Goal: Transaction & Acquisition: Purchase product/service

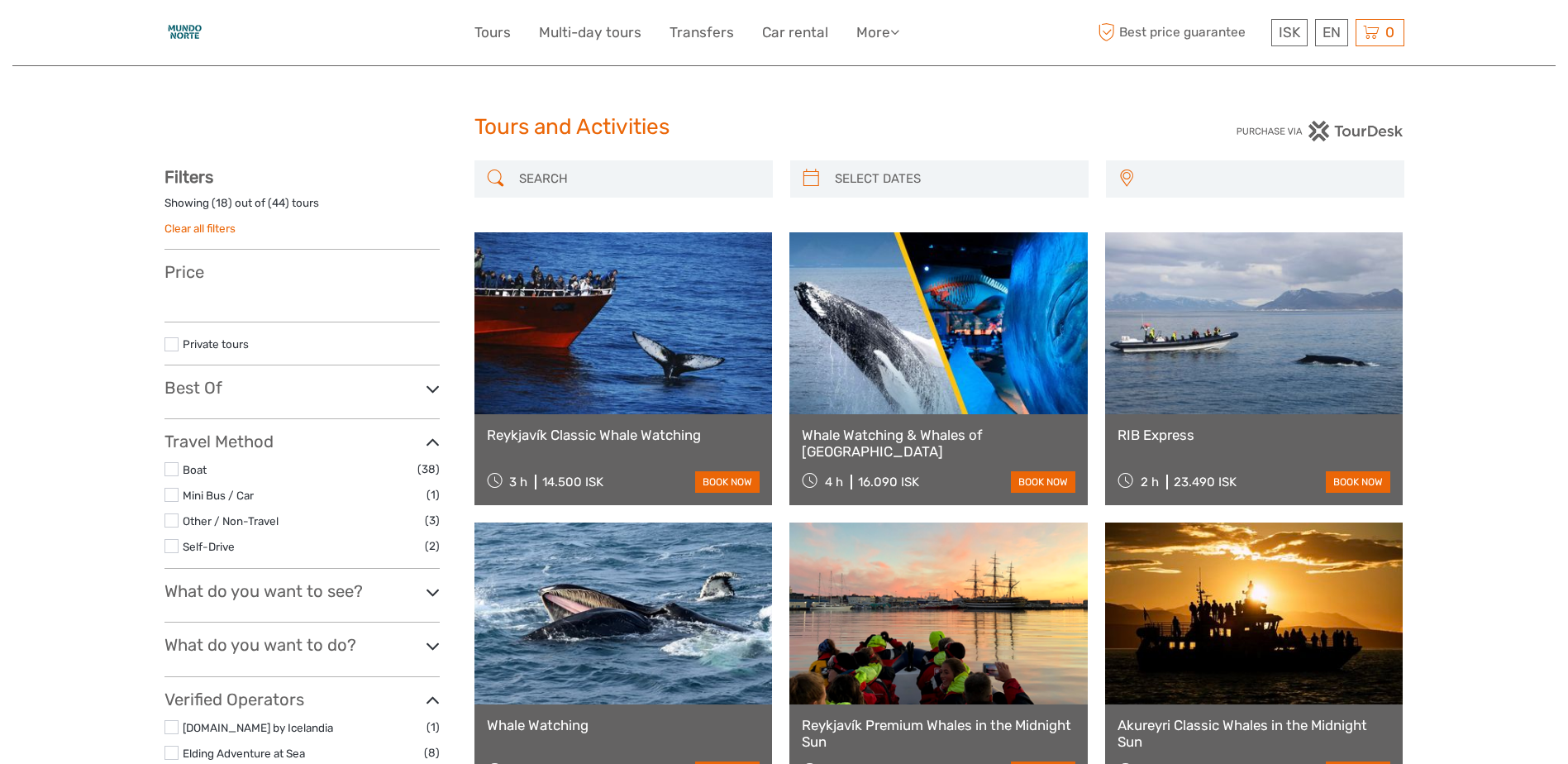
select select
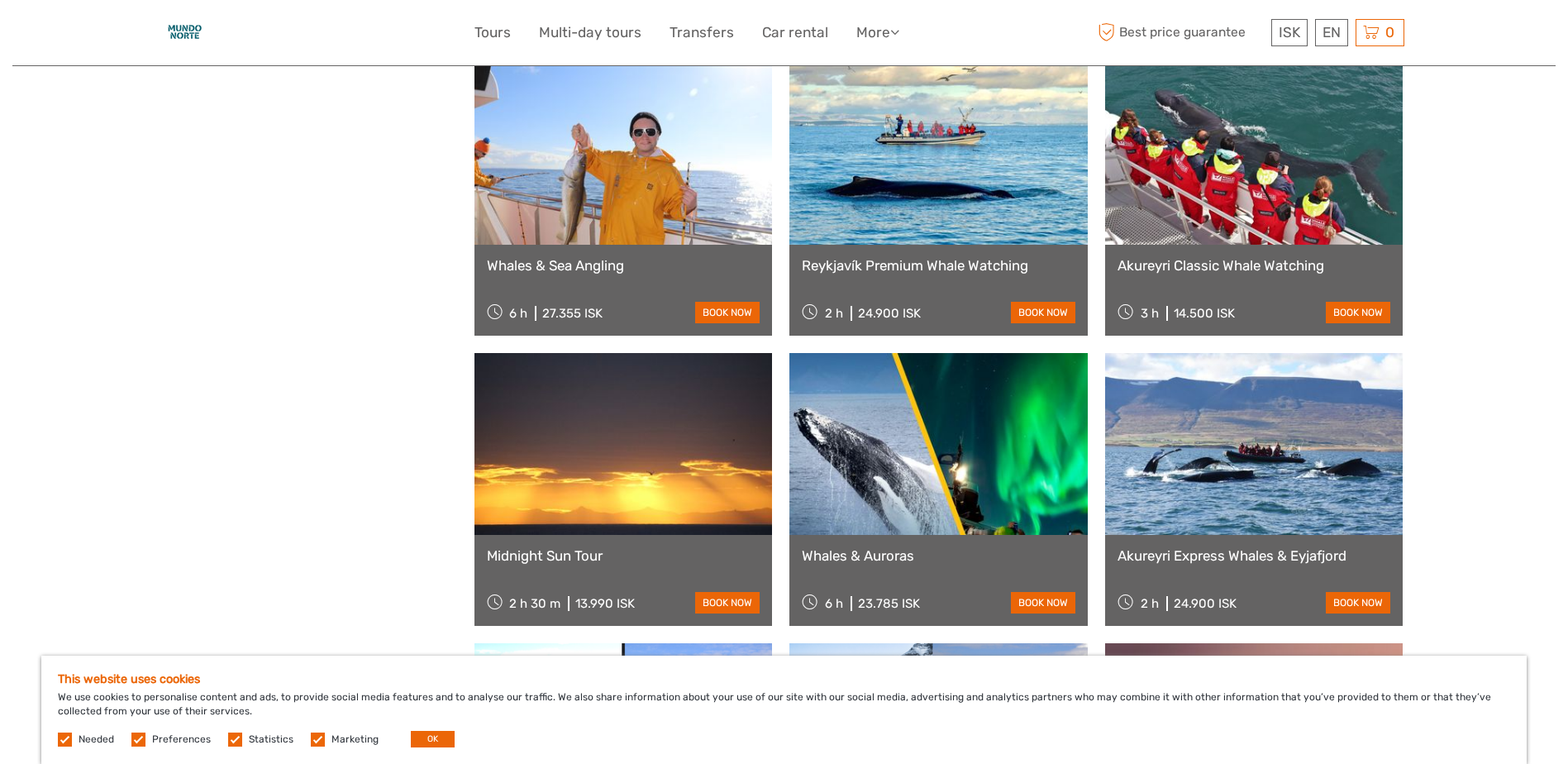
scroll to position [1157, 0]
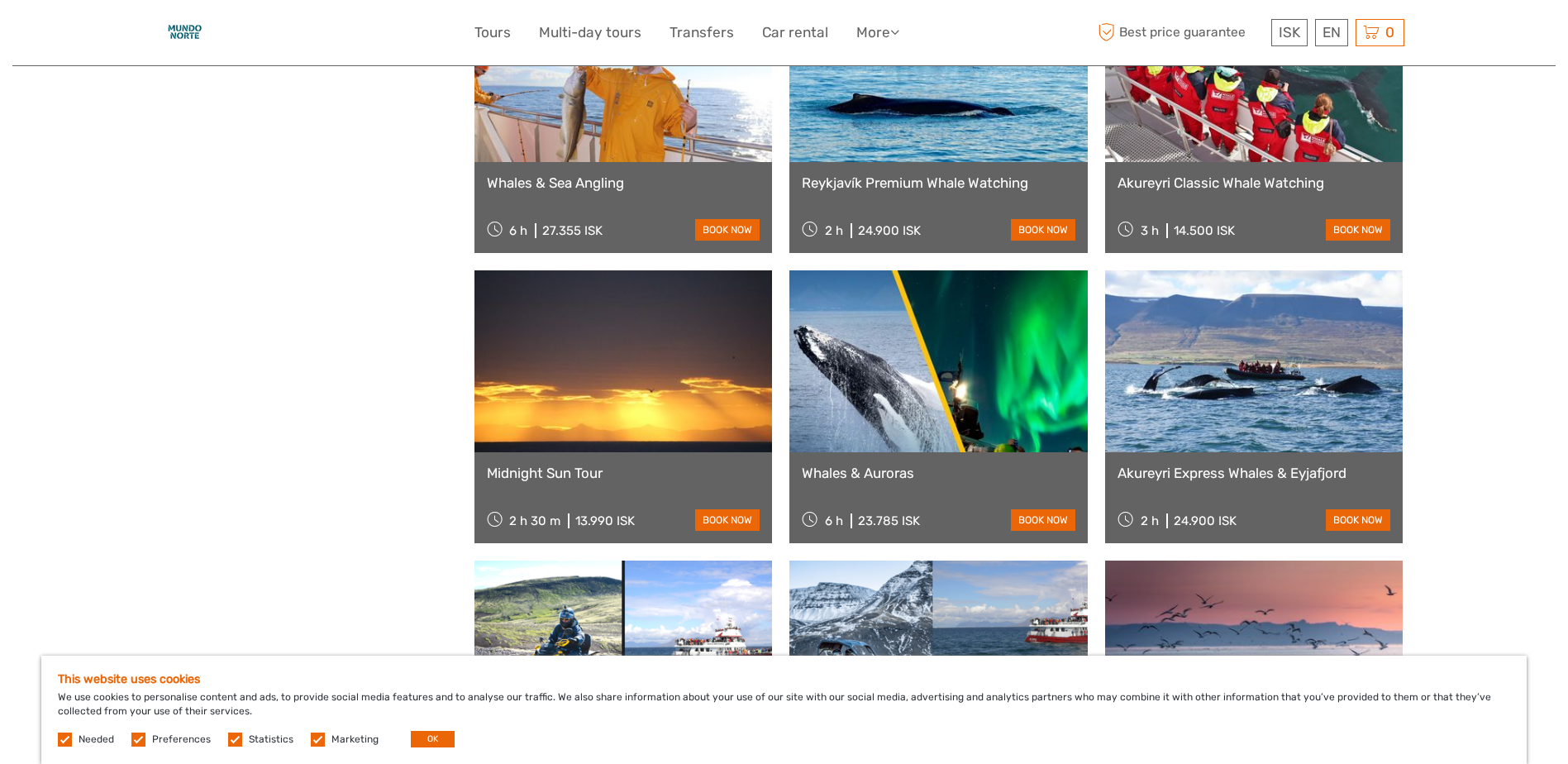
click at [884, 371] on link at bounding box center [939, 361] width 299 height 182
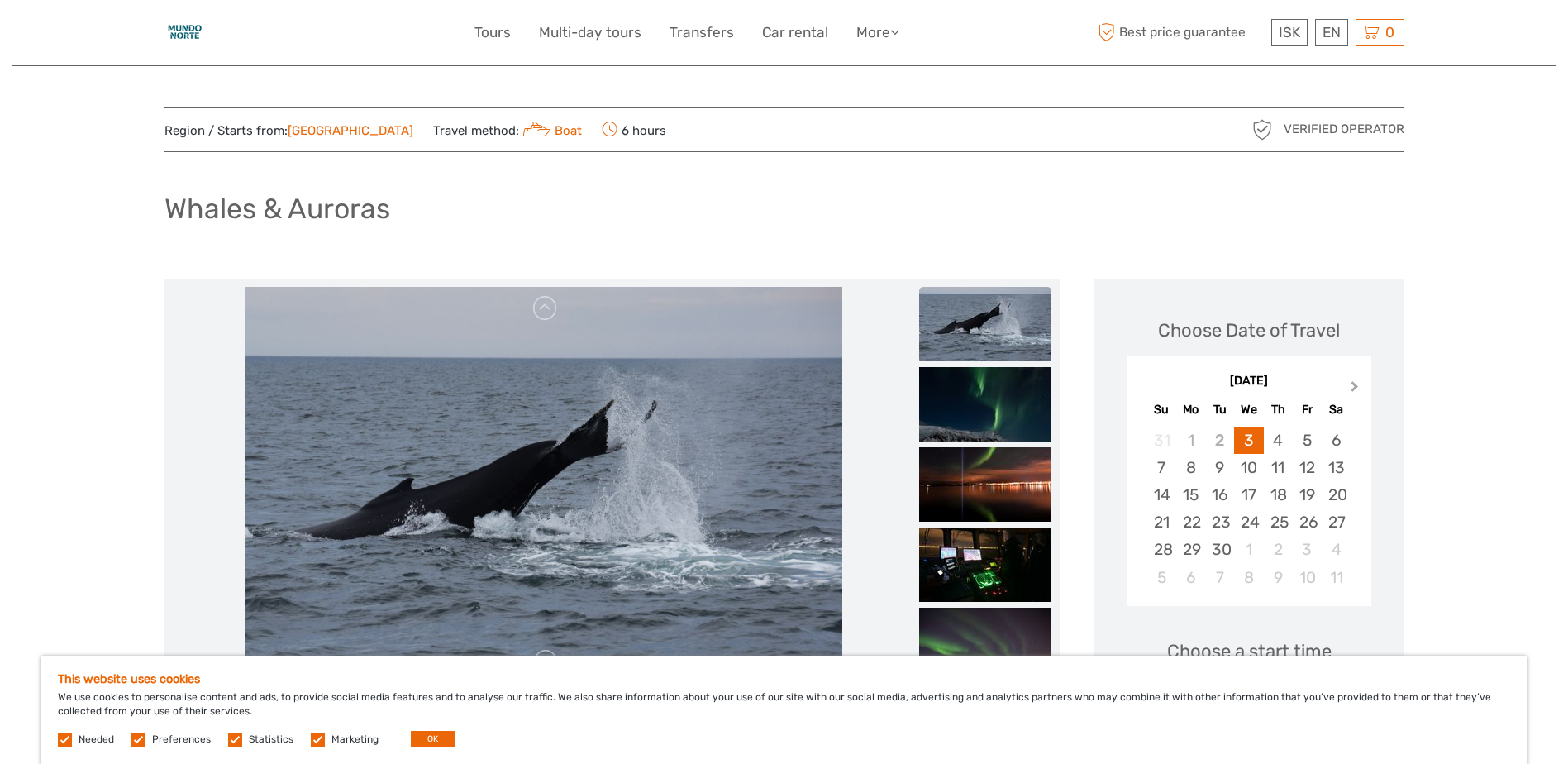
click at [1359, 385] on button "Next Month" at bounding box center [1356, 390] width 26 height 26
click at [1152, 585] on div "30" at bounding box center [1161, 577] width 29 height 27
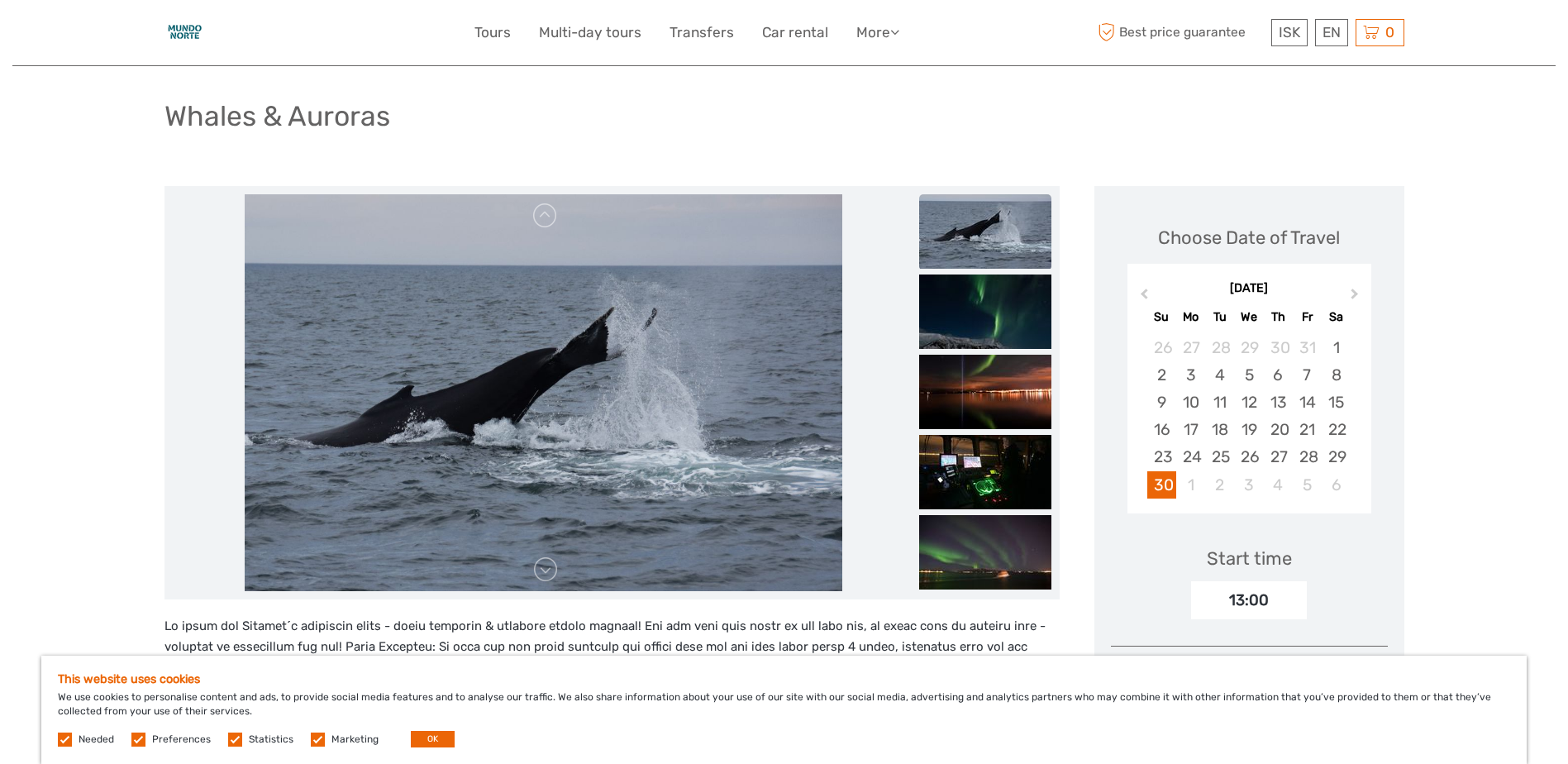
scroll to position [83, 0]
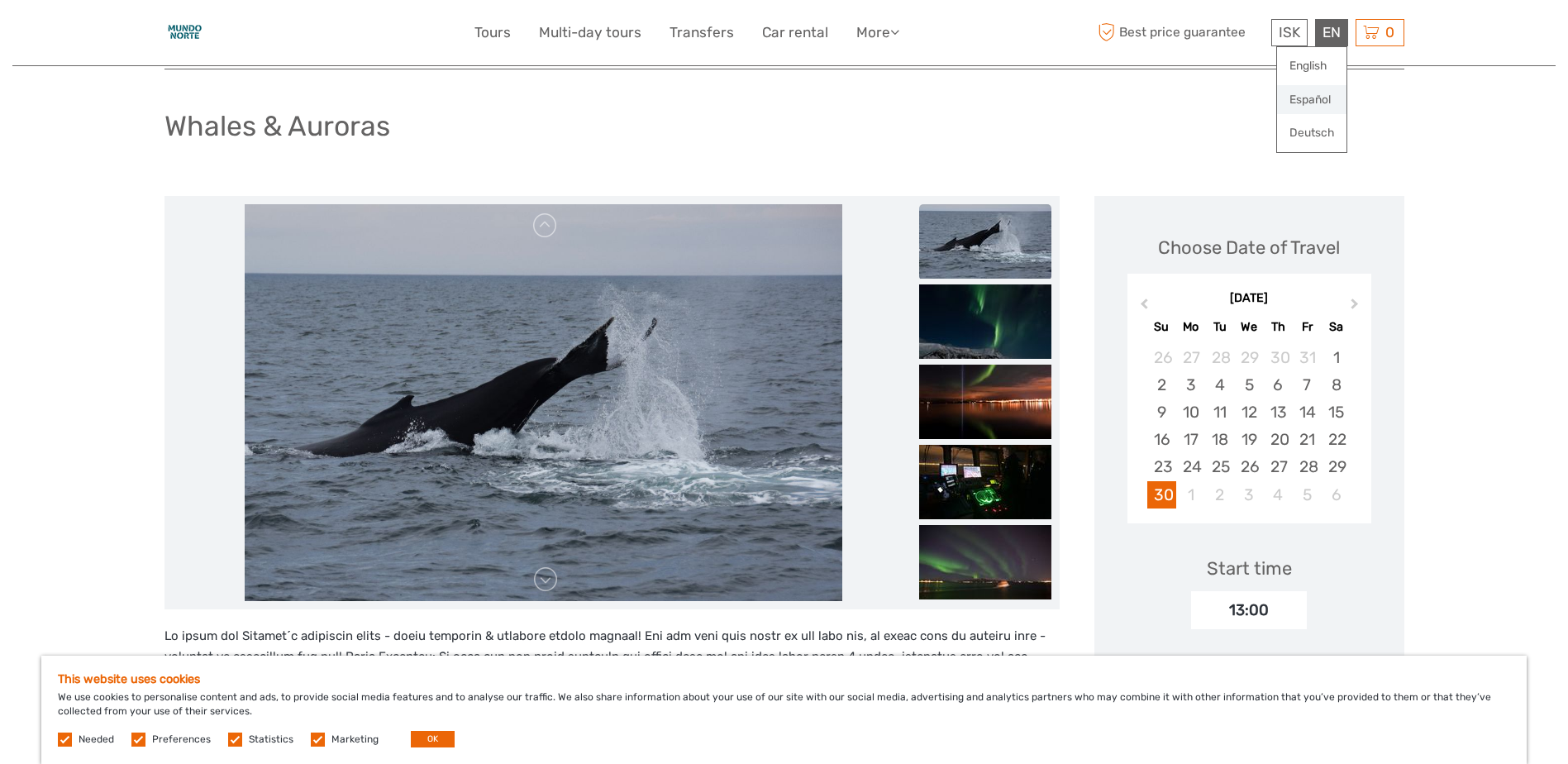
click at [1315, 96] on link "Español" at bounding box center [1311, 100] width 70 height 30
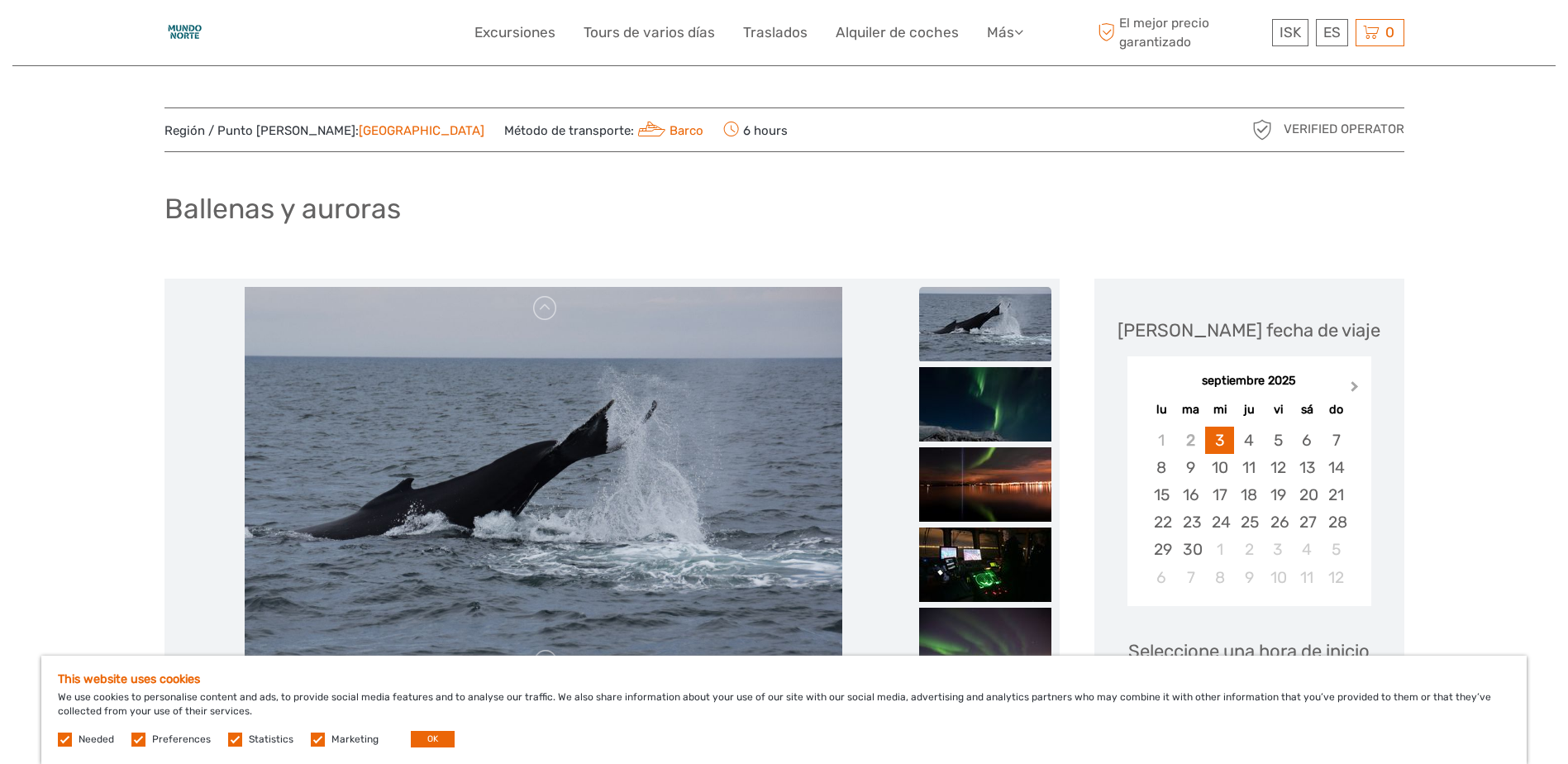
click at [1349, 382] on button "Next Month" at bounding box center [1356, 390] width 26 height 26
click at [1348, 549] on div "30" at bounding box center [1335, 548] width 29 height 27
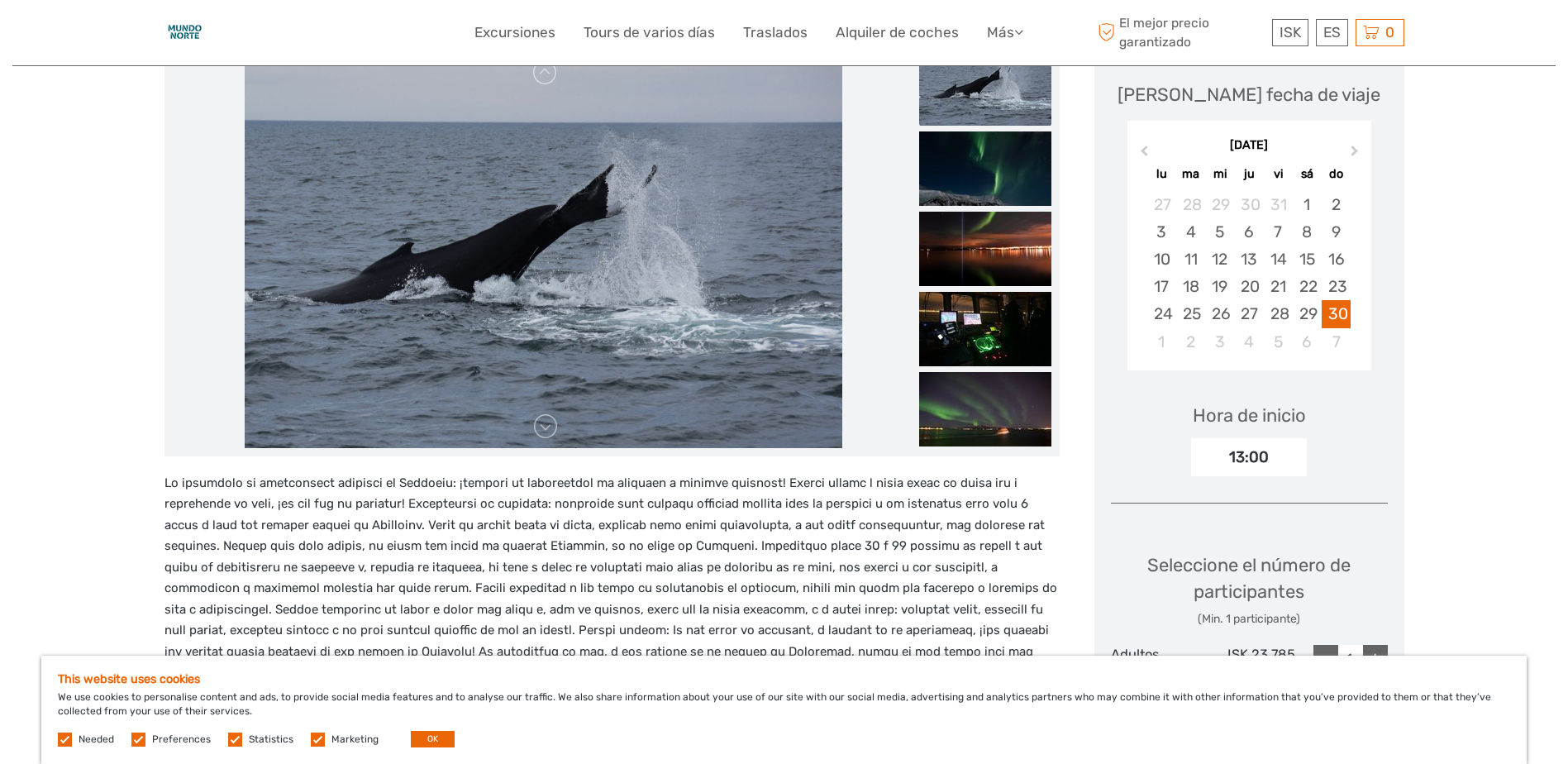
scroll to position [331, 0]
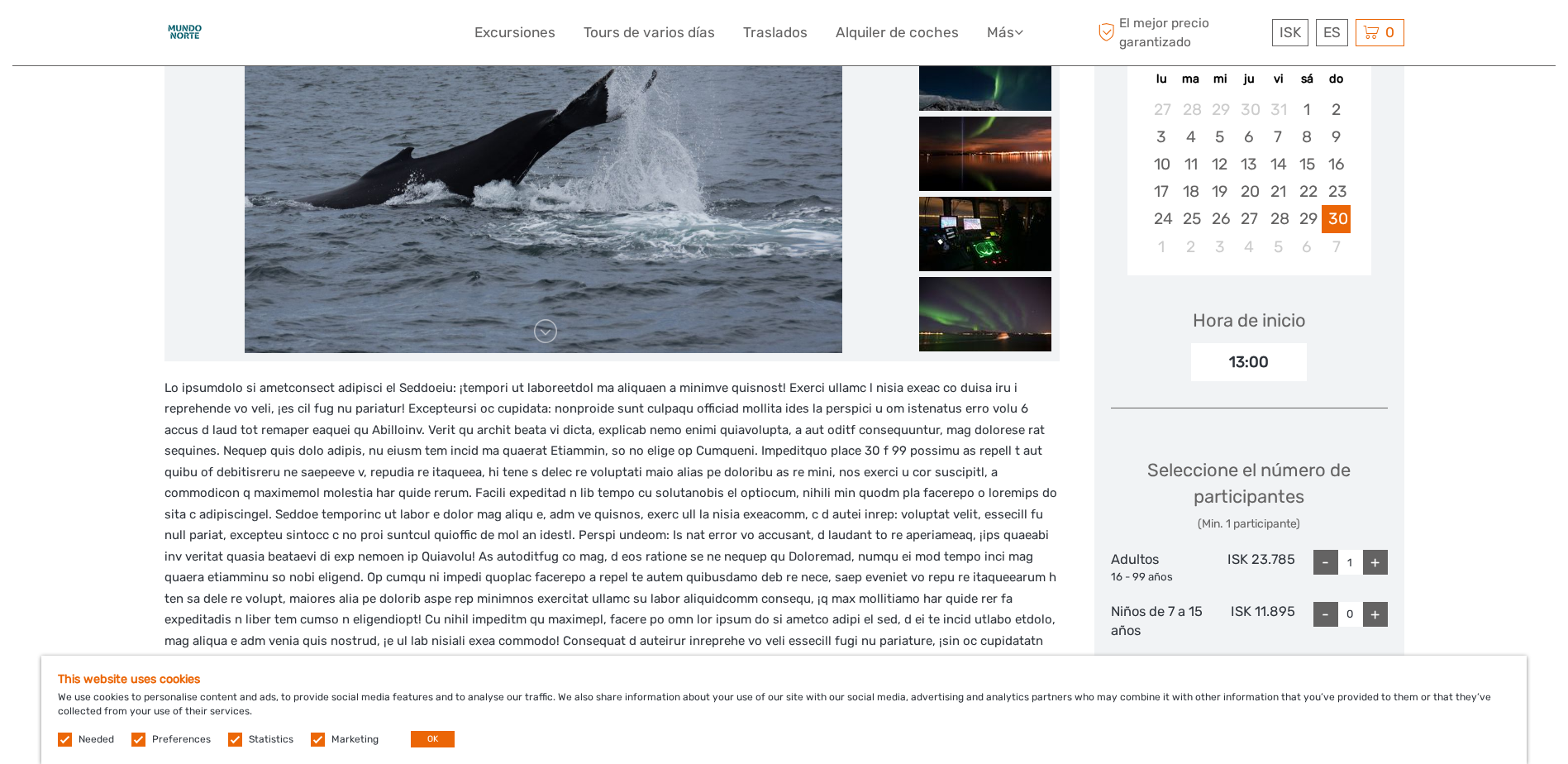
click at [1269, 364] on div "13:00" at bounding box center [1248, 362] width 116 height 38
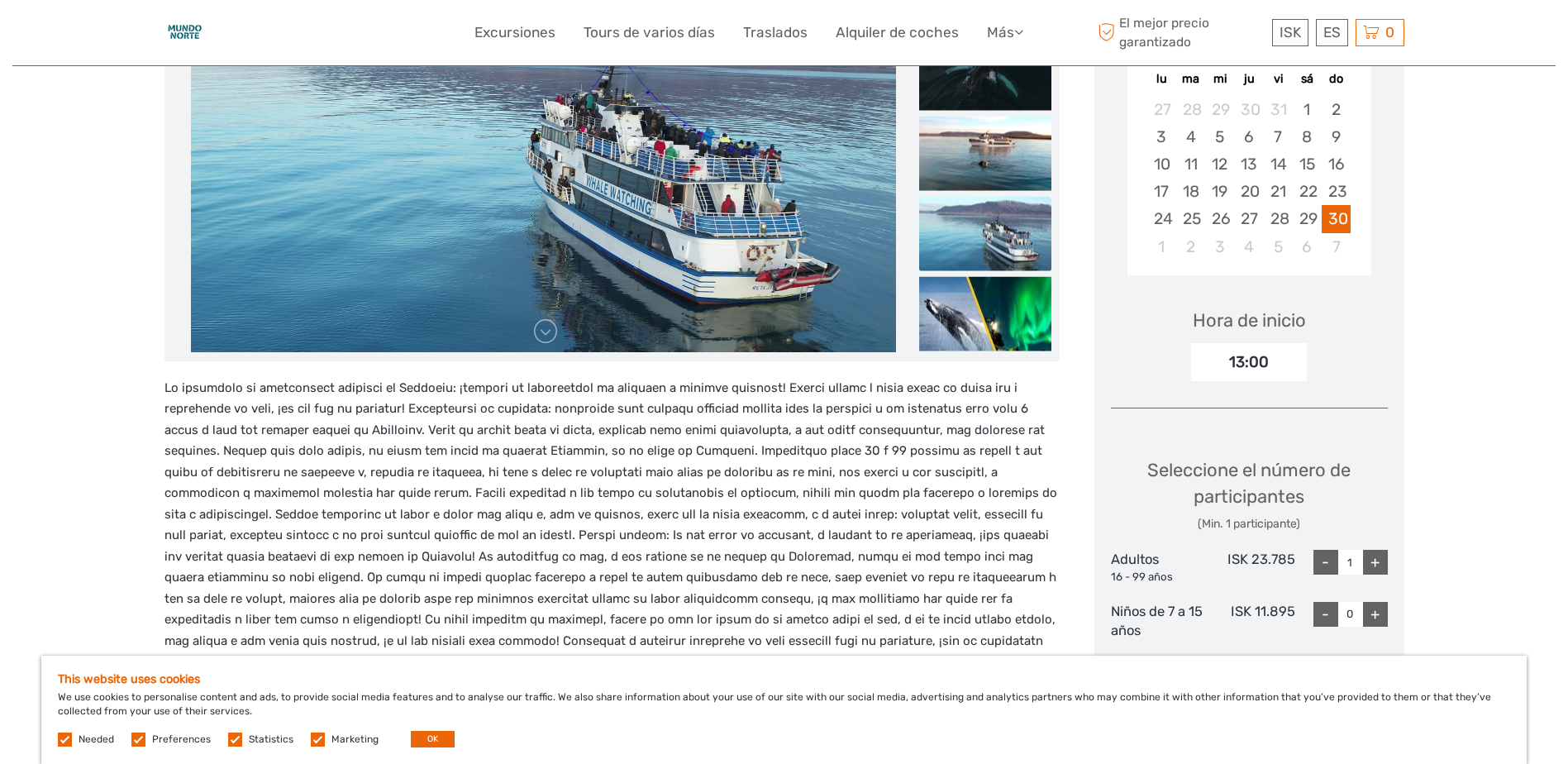
click at [1372, 561] on div "+" at bounding box center [1375, 561] width 24 height 24
type input "2"
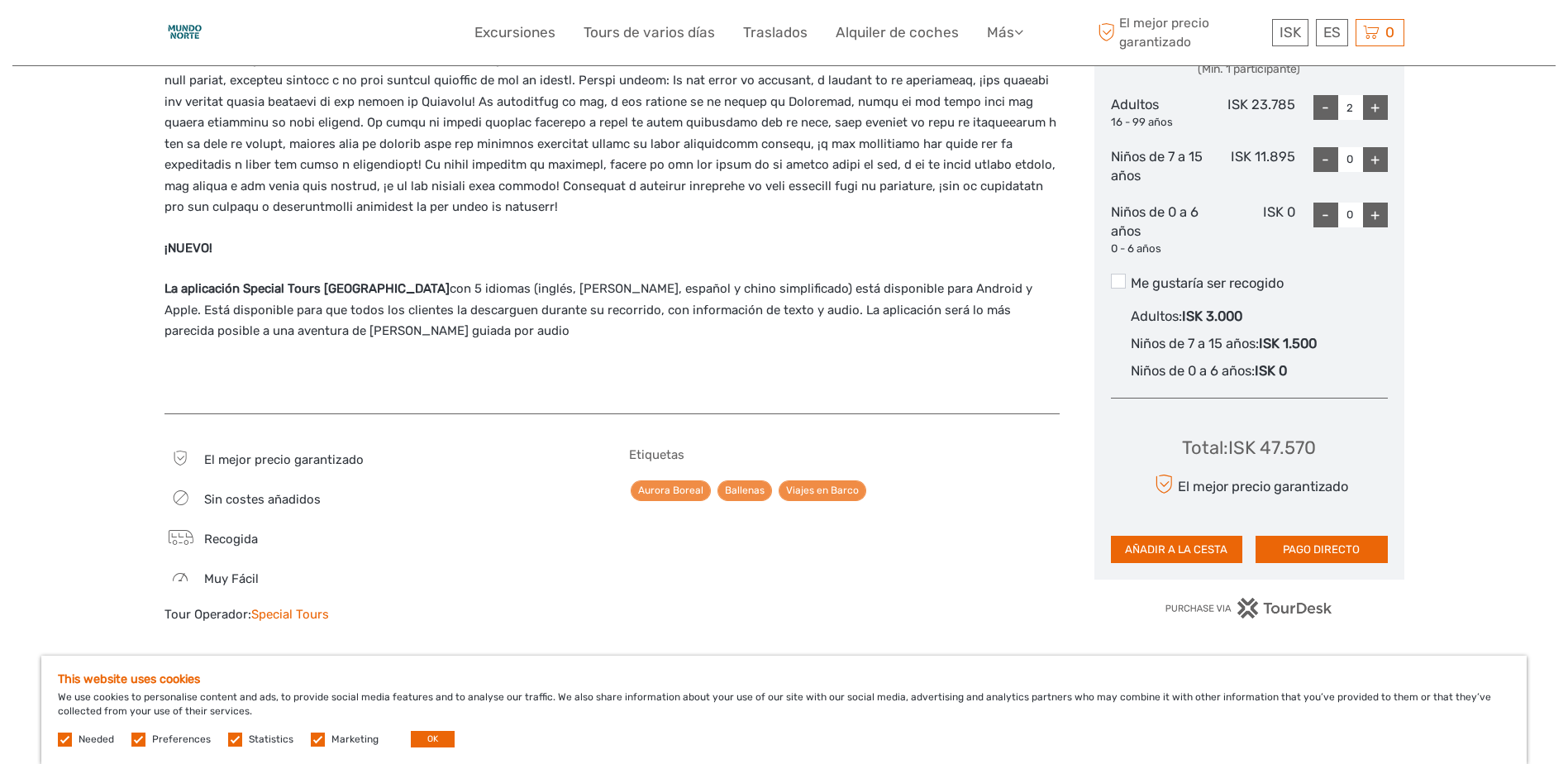
scroll to position [826, 0]
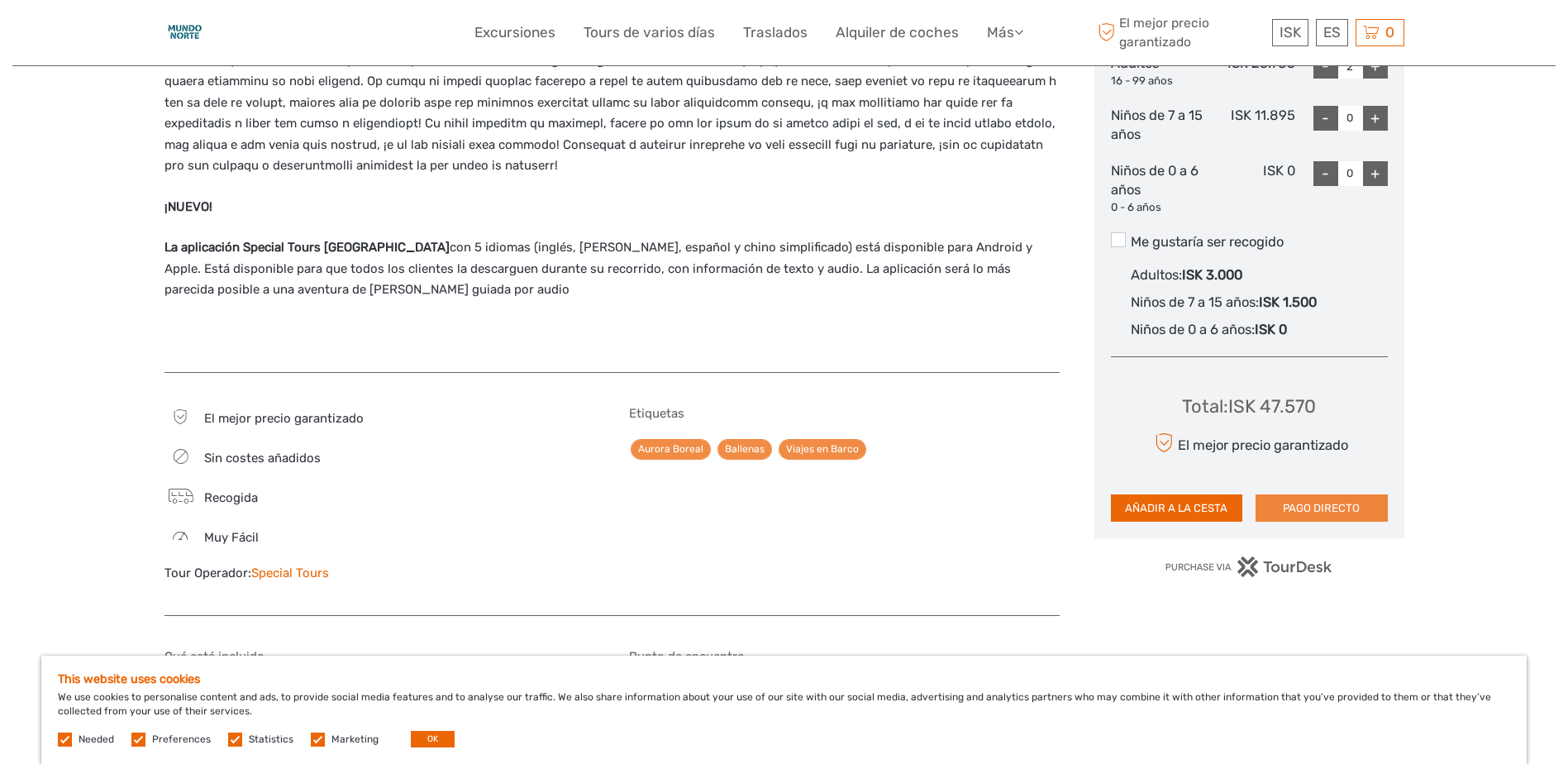
click at [1336, 508] on button "PAGO DIRECTO" at bounding box center [1321, 508] width 132 height 28
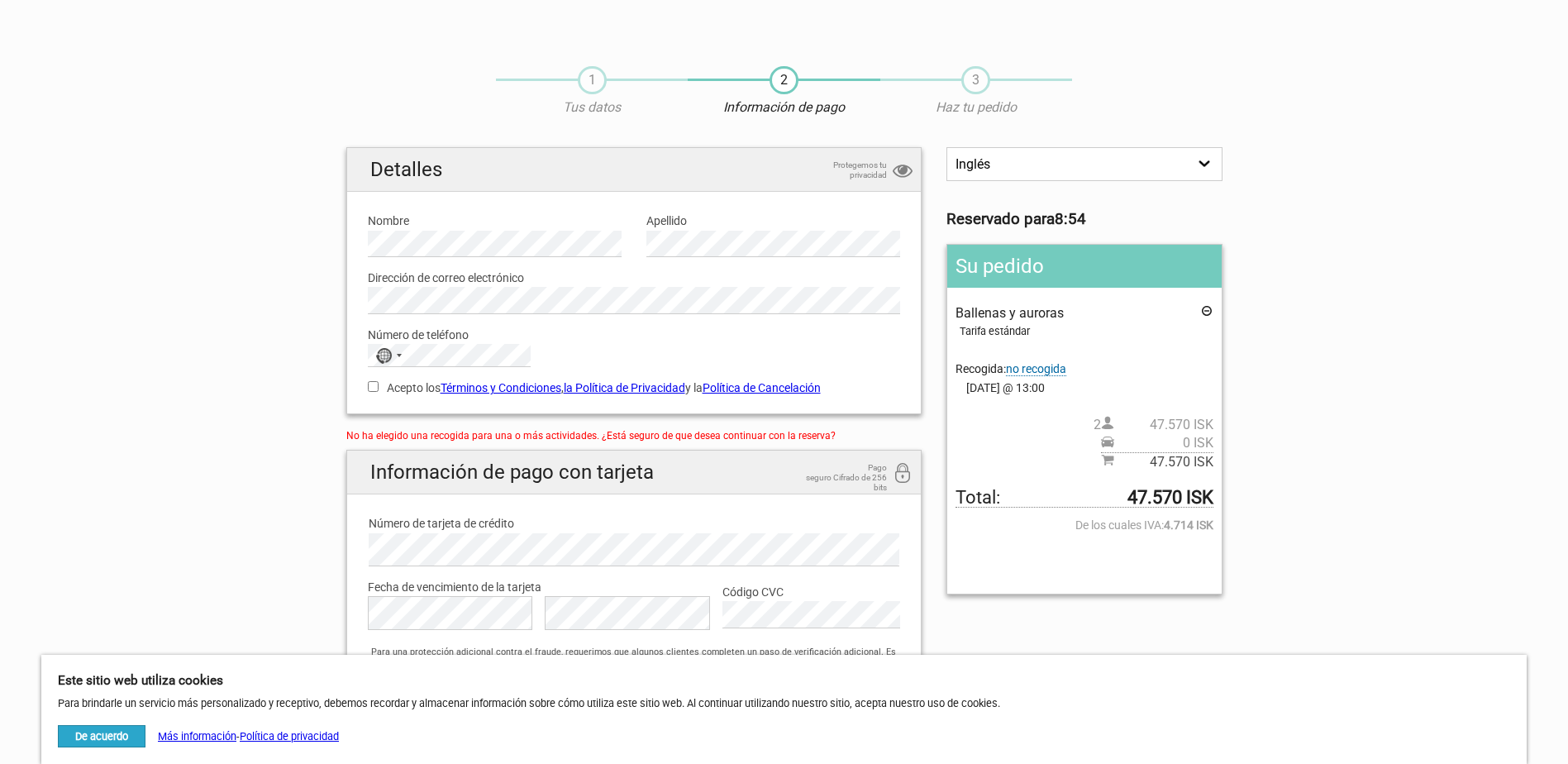
click at [980, 369] on span "Recogida: no recogida" at bounding box center [1010, 369] width 111 height 14
click at [1200, 157] on select "Inglés Español Deutsch" at bounding box center [1083, 163] width 275 height 34
select select "/es/HandleOrder/Info/657309/65b7746f8d6586e75ac928753004d7d4"
click at [946, 147] on select "Inglés Español Deutsch" at bounding box center [1083, 163] width 275 height 34
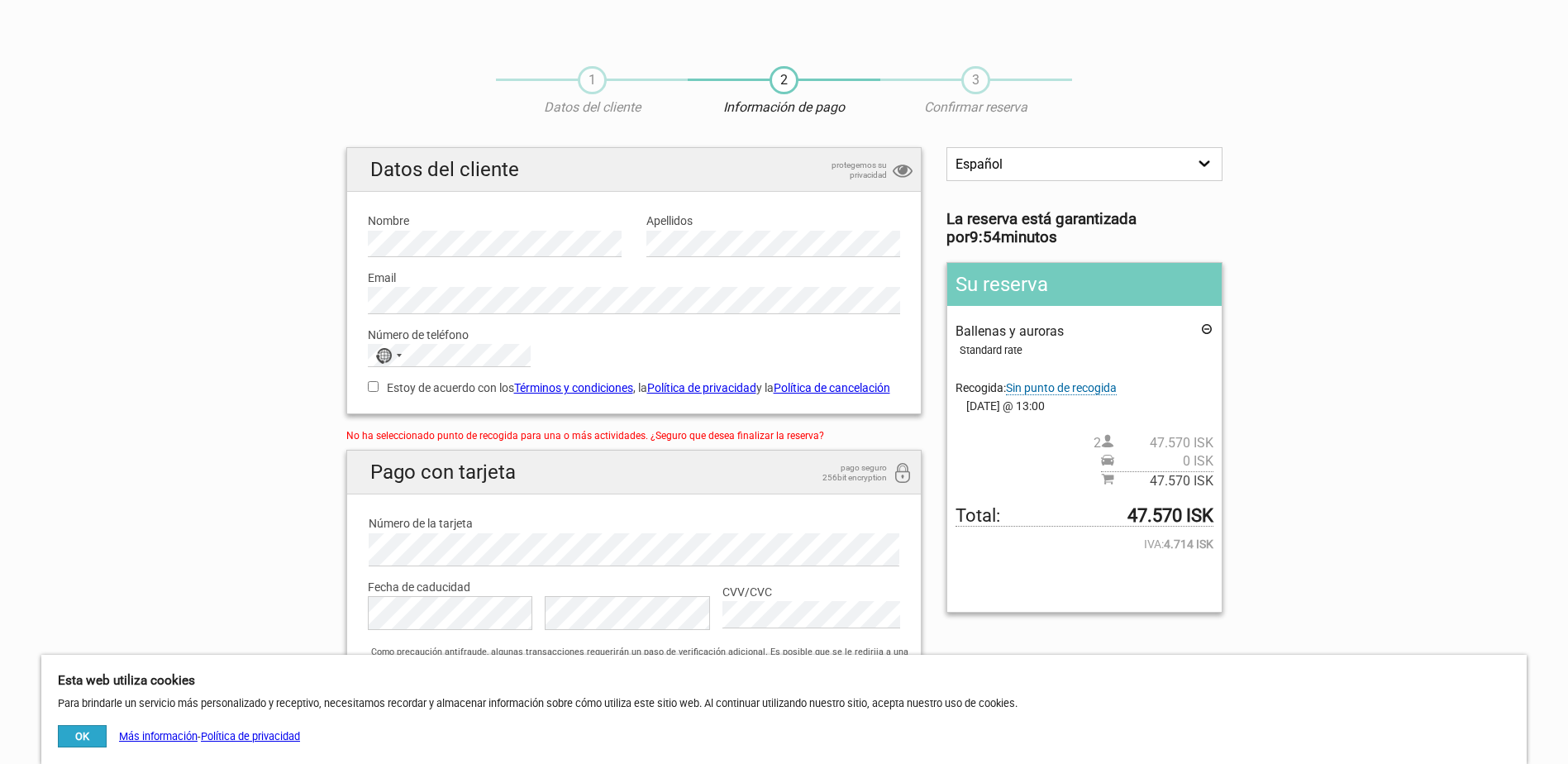
click at [1026, 387] on span "Sin punto de recogida" at bounding box center [1061, 388] width 111 height 14
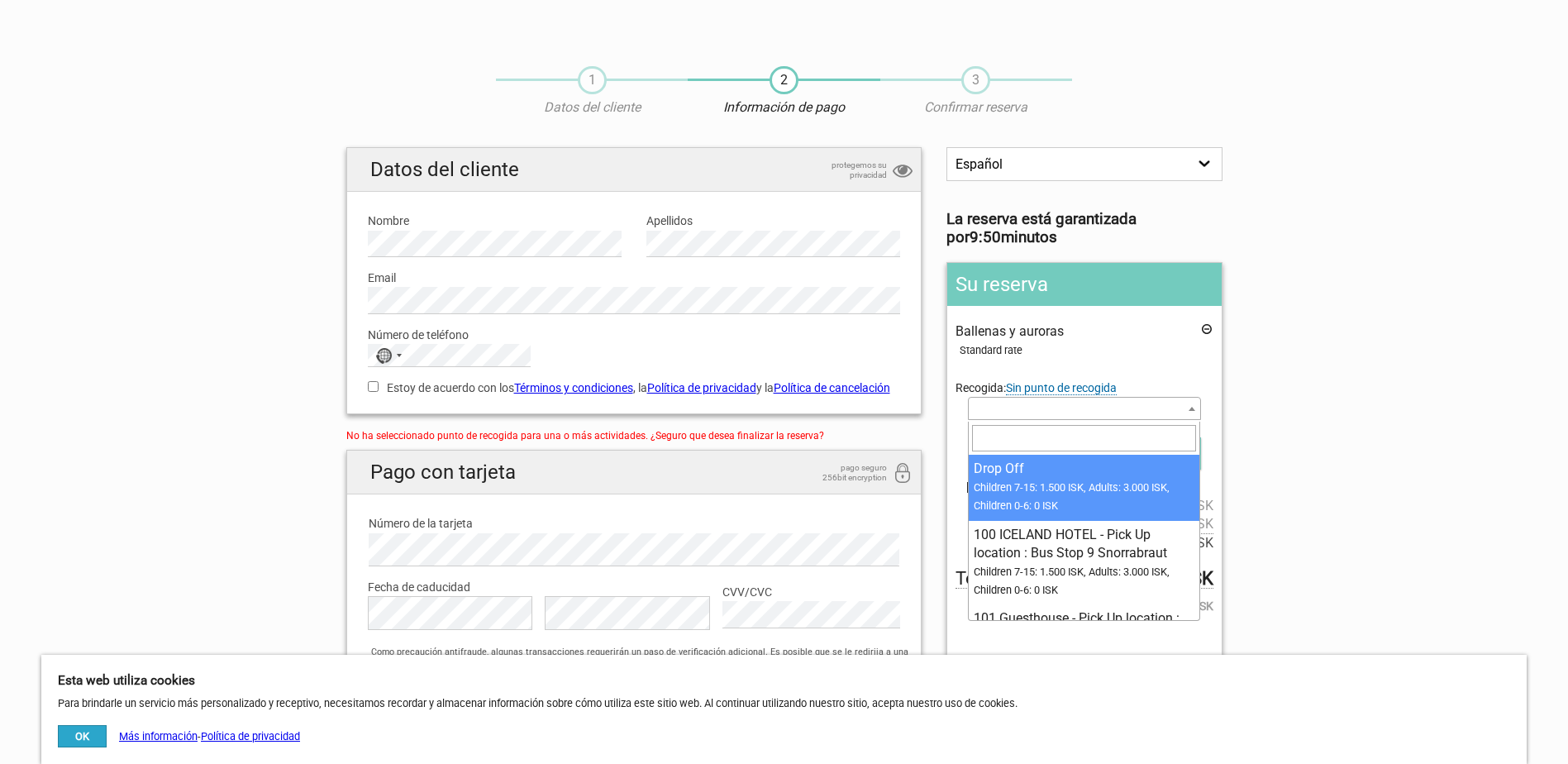
click at [1196, 410] on span at bounding box center [1191, 408] width 17 height 22
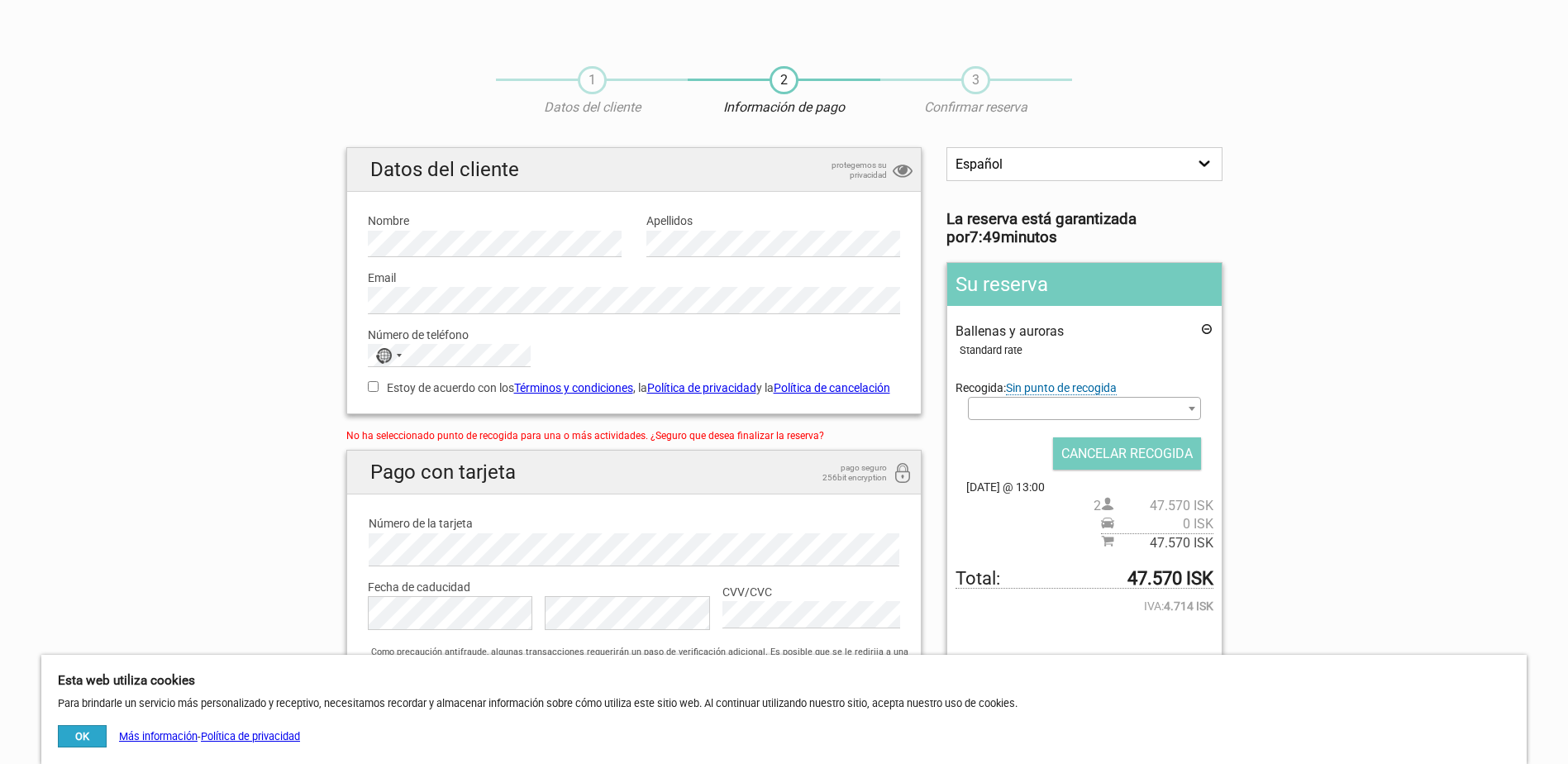
click at [983, 389] on span "Recogida: Sin punto de recogida" at bounding box center [1035, 388] width 162 height 14
click at [1145, 453] on input "CANCELAR RECOGIDA" at bounding box center [1126, 453] width 148 height 32
